Goal: Check status: Check status

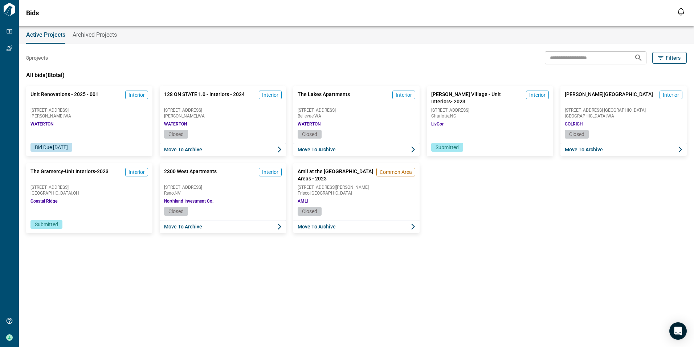
click at [69, 132] on div "Bid Due [DATE]" at bounding box center [89, 143] width 126 height 26
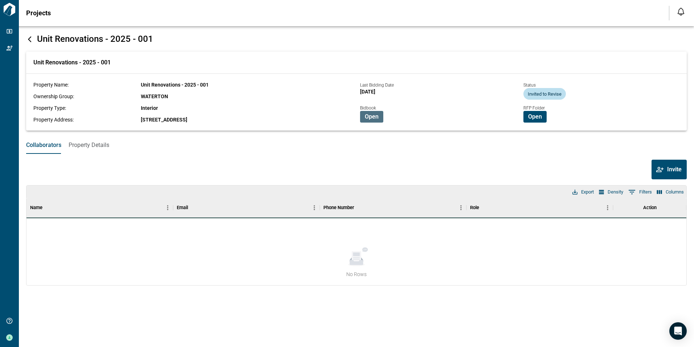
click at [374, 116] on span "Open" at bounding box center [372, 116] width 14 height 7
